Goal: Communication & Community: Answer question/provide support

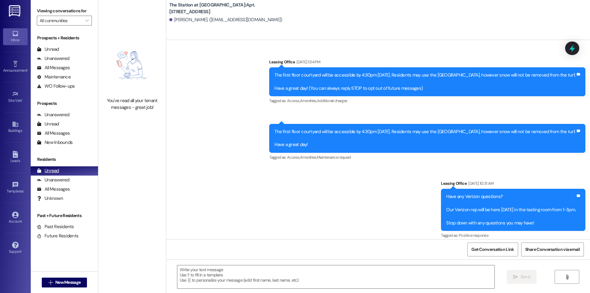
scroll to position [975, 0]
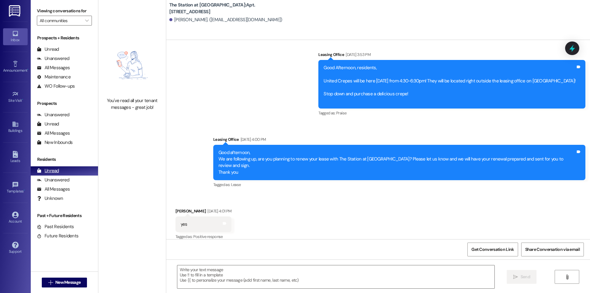
click at [77, 175] on div "Unread (0)" at bounding box center [64, 170] width 67 height 9
click at [75, 179] on div "Unanswered (0)" at bounding box center [64, 179] width 67 height 9
click at [64, 169] on div "Unread (0)" at bounding box center [64, 170] width 67 height 9
click at [448, 194] on div "Received via SMS [PERSON_NAME] [DATE] 4:01 PM yes Tags and notes Tagged as: Pos…" at bounding box center [378, 220] width 424 height 52
